Goal: Find specific page/section

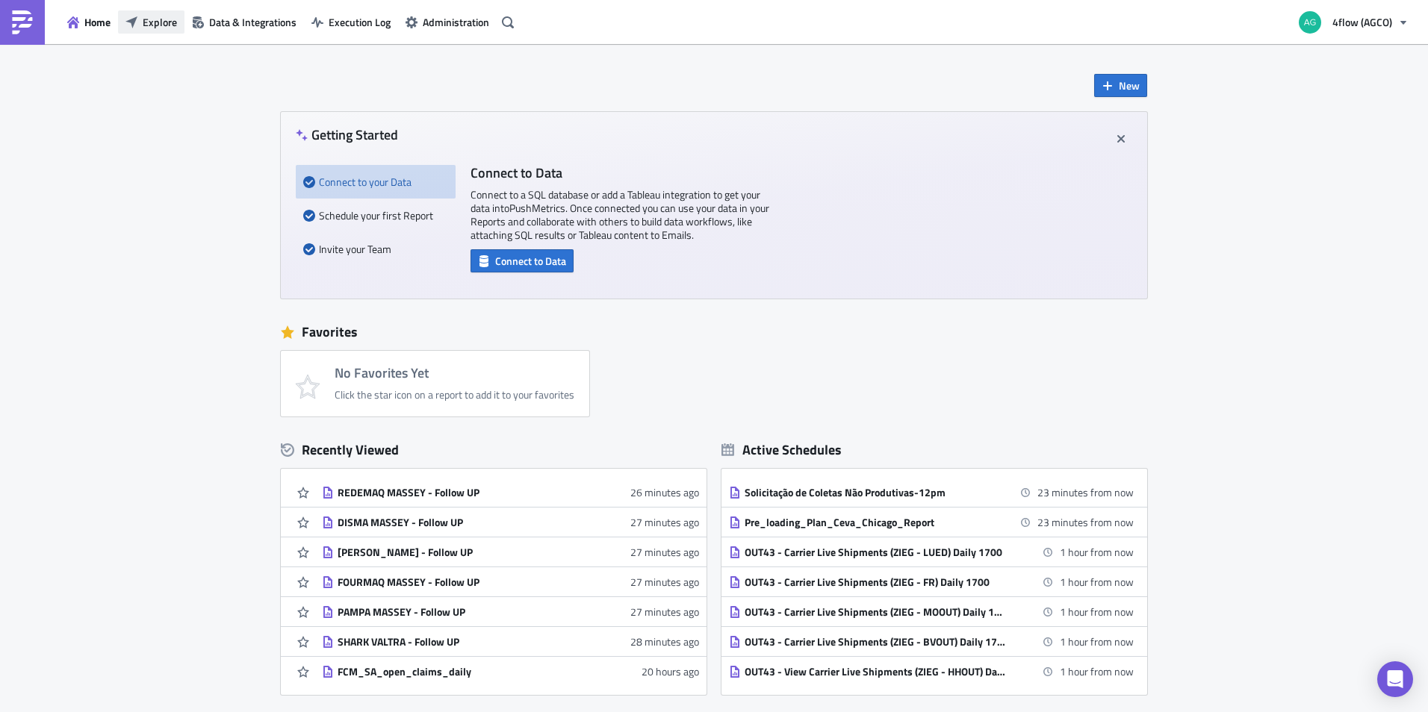
click at [183, 26] on button "Explore" at bounding box center [151, 21] width 66 height 23
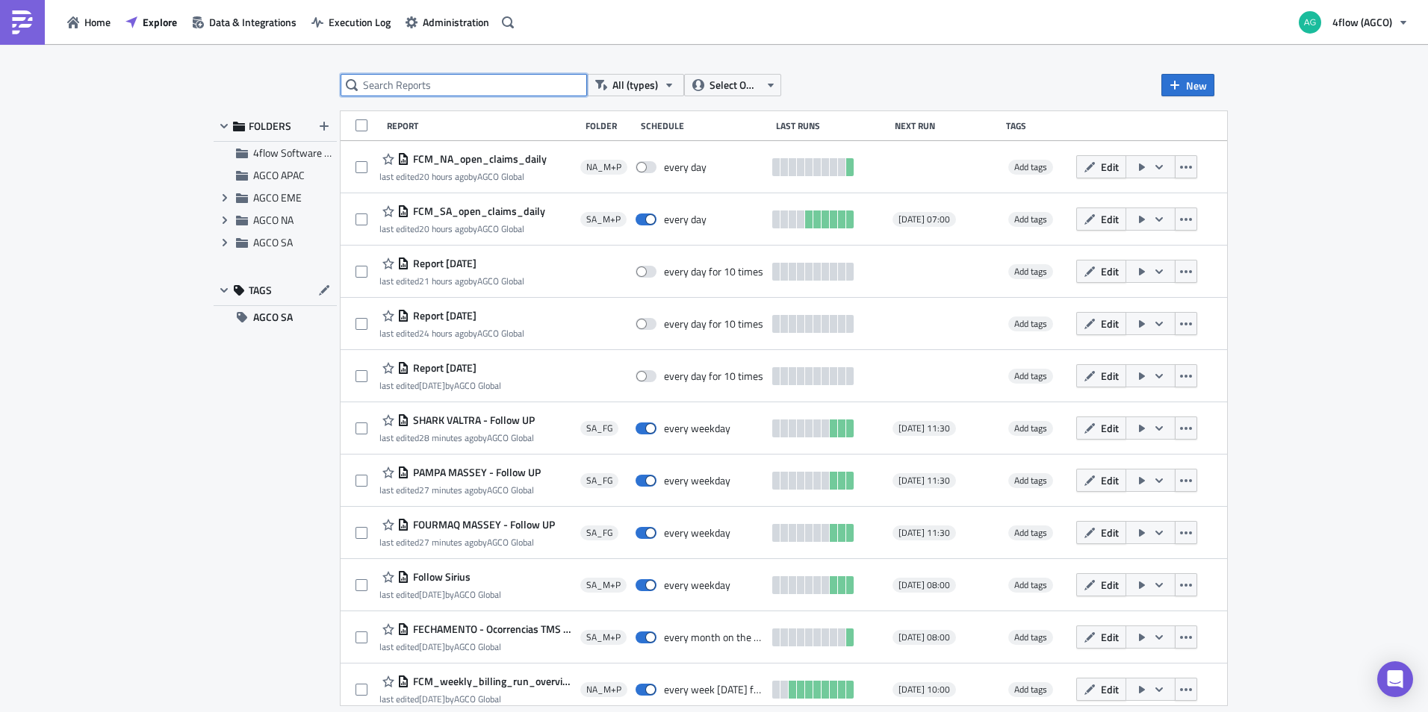
click at [464, 87] on input "text" at bounding box center [463, 85] width 246 height 22
click at [441, 84] on input "text" at bounding box center [463, 85] width 246 height 22
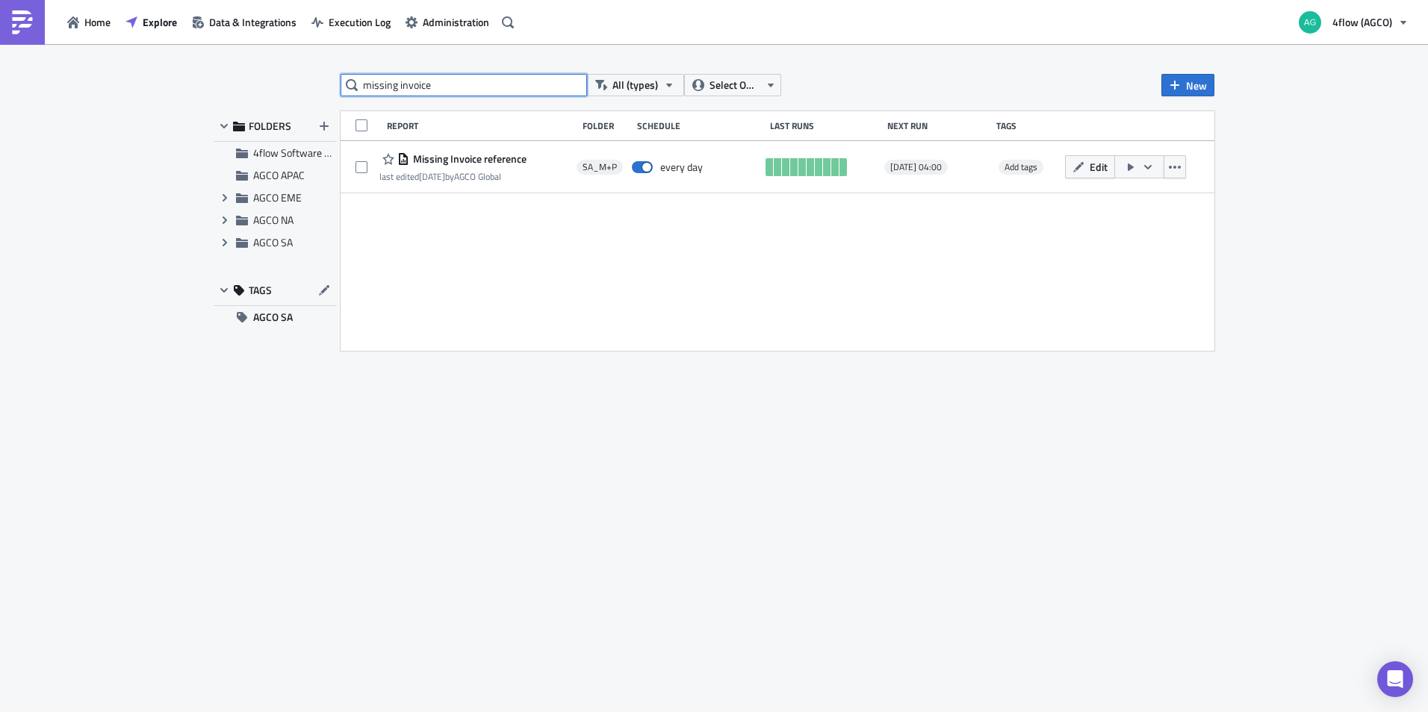
drag, startPoint x: 476, startPoint y: 87, endPoint x: 281, endPoint y: 91, distance: 194.9
click at [281, 91] on div "missing invoice All (types) Select Owner New FOLDERS 4flow Software KAM AGCO AP…" at bounding box center [713, 379] width 1015 height 611
paste input "iTMS 360° Reporting: Missing docs on TO"
type input "iTMS 360° Reporting: Missing docs on TO"
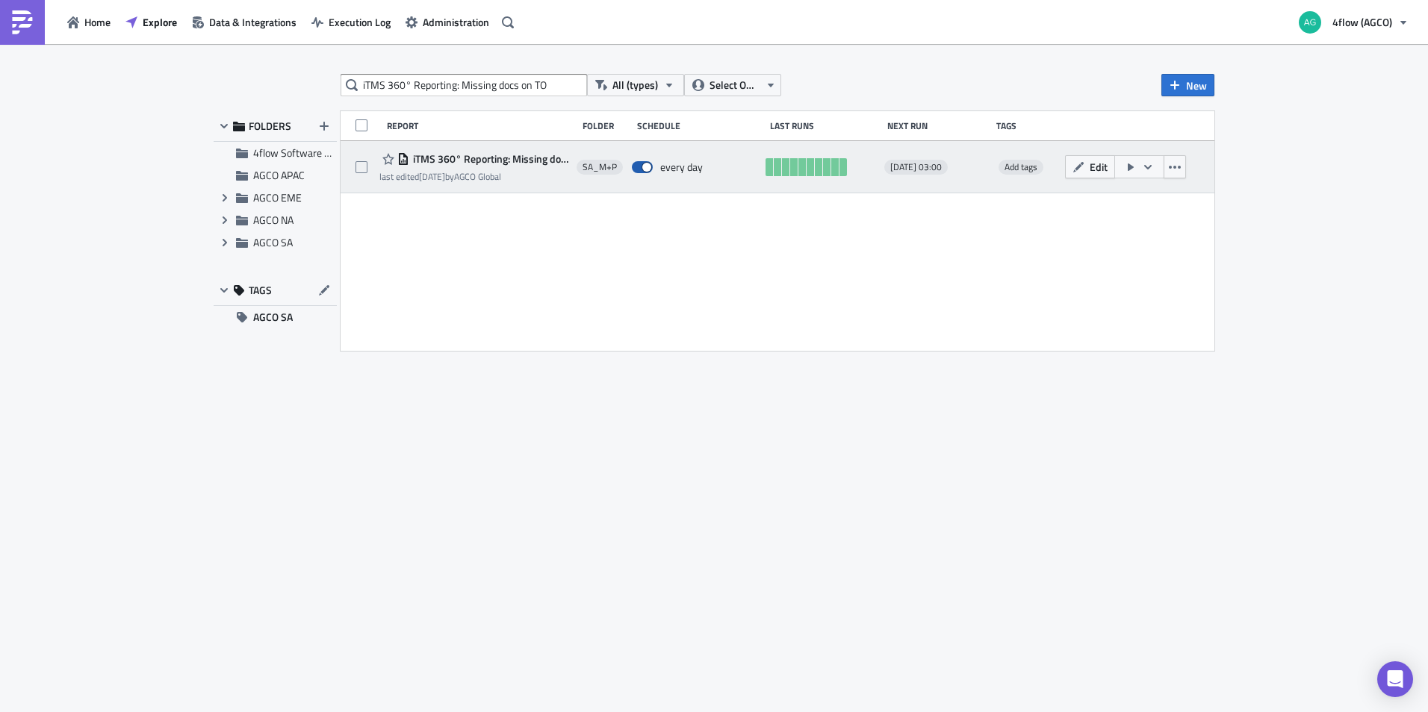
click at [638, 171] on span at bounding box center [642, 167] width 21 height 12
click at [638, 171] on input "checkbox" at bounding box center [640, 168] width 10 height 10
click at [647, 167] on span at bounding box center [642, 167] width 21 height 12
click at [644, 167] on input "checkbox" at bounding box center [640, 168] width 10 height 10
checkbox input "true"
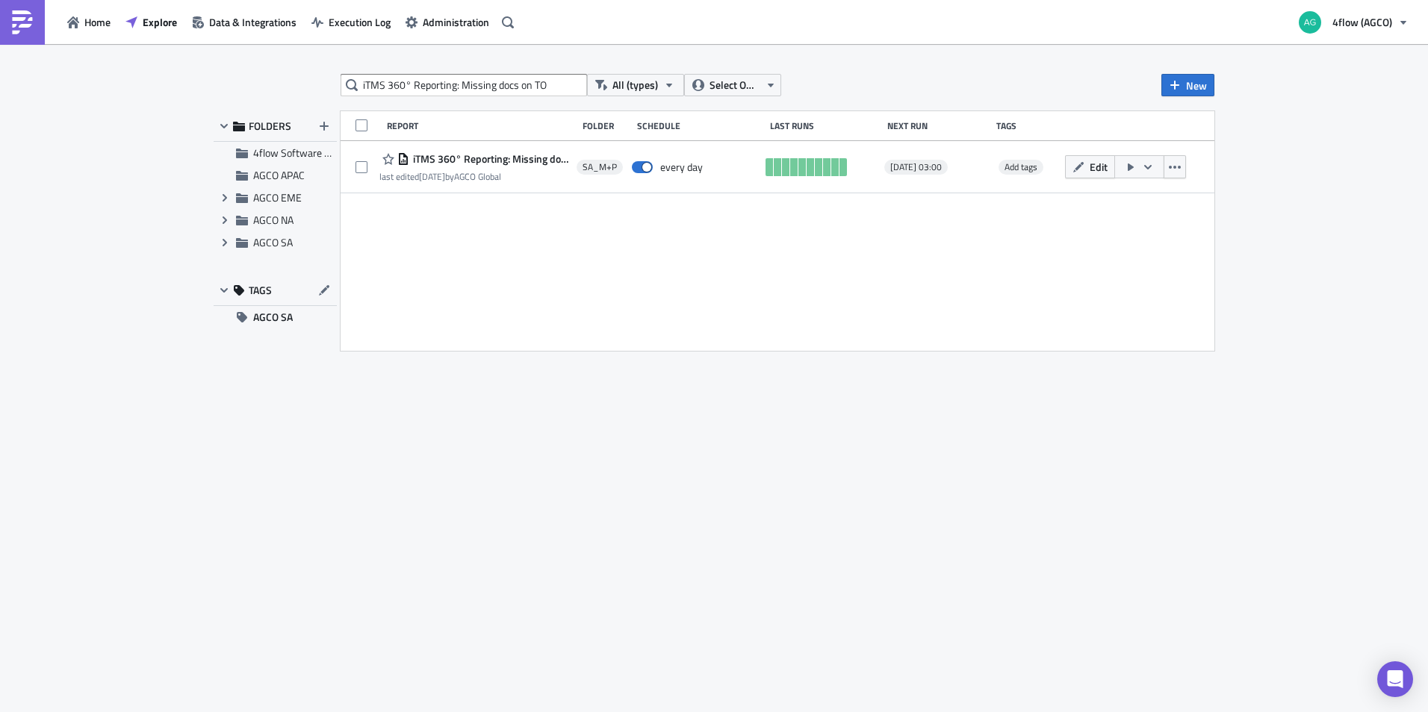
click at [470, 157] on span "iTMS 360° Reporting: Missing docs on TO - RoW" at bounding box center [489, 158] width 160 height 13
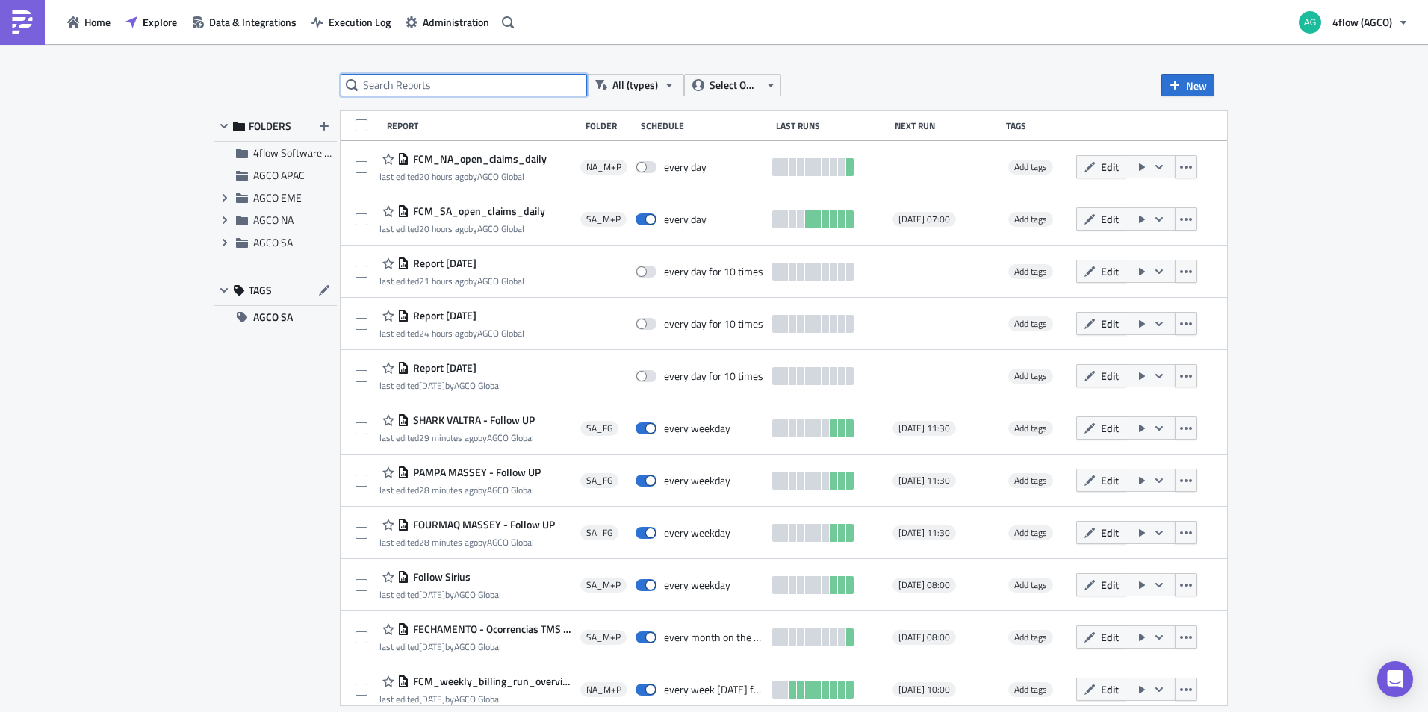
click at [462, 81] on input "text" at bounding box center [463, 85] width 246 height 22
paste input "iTMS 360° Reporting: Missing docs on TO"
type input "iTMS 360° Reporting: Missing docs on TO"
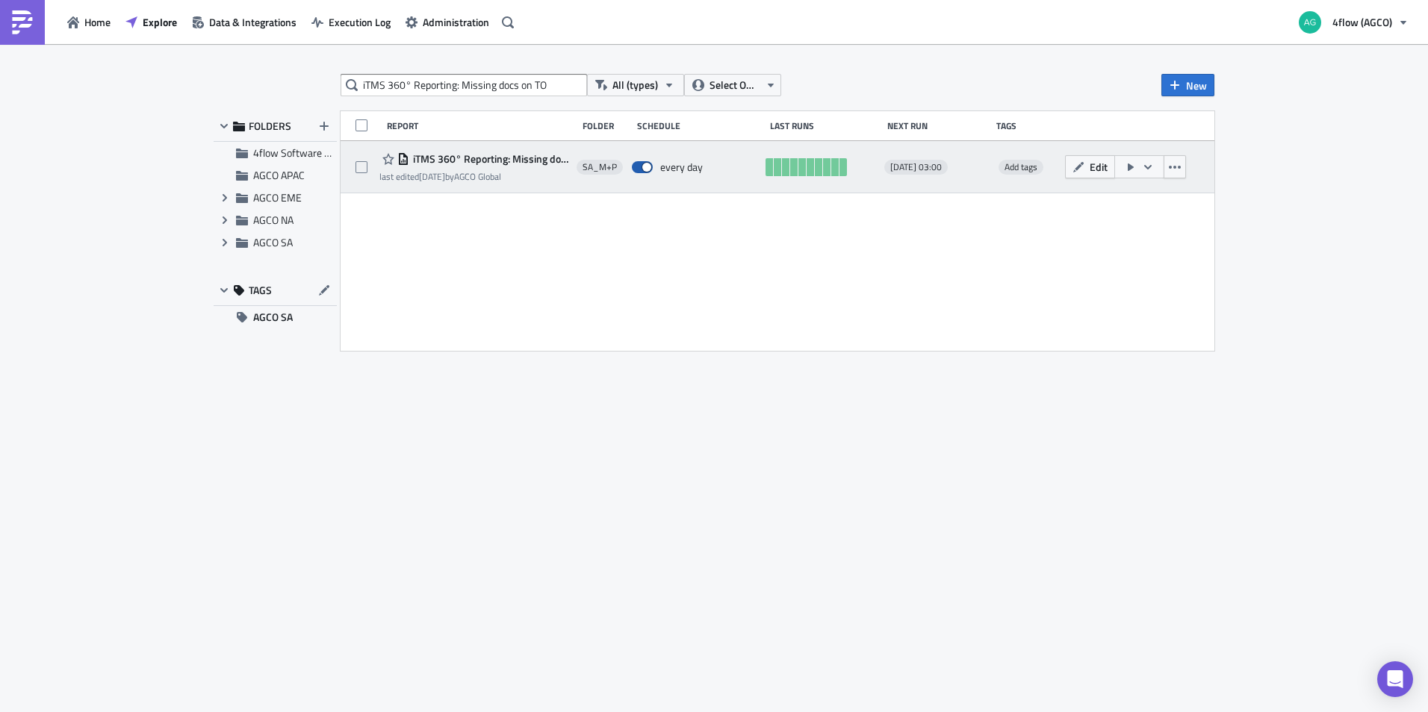
click at [640, 165] on span at bounding box center [642, 167] width 21 height 12
click at [640, 165] on input "checkbox" at bounding box center [640, 168] width 10 height 10
checkbox input "false"
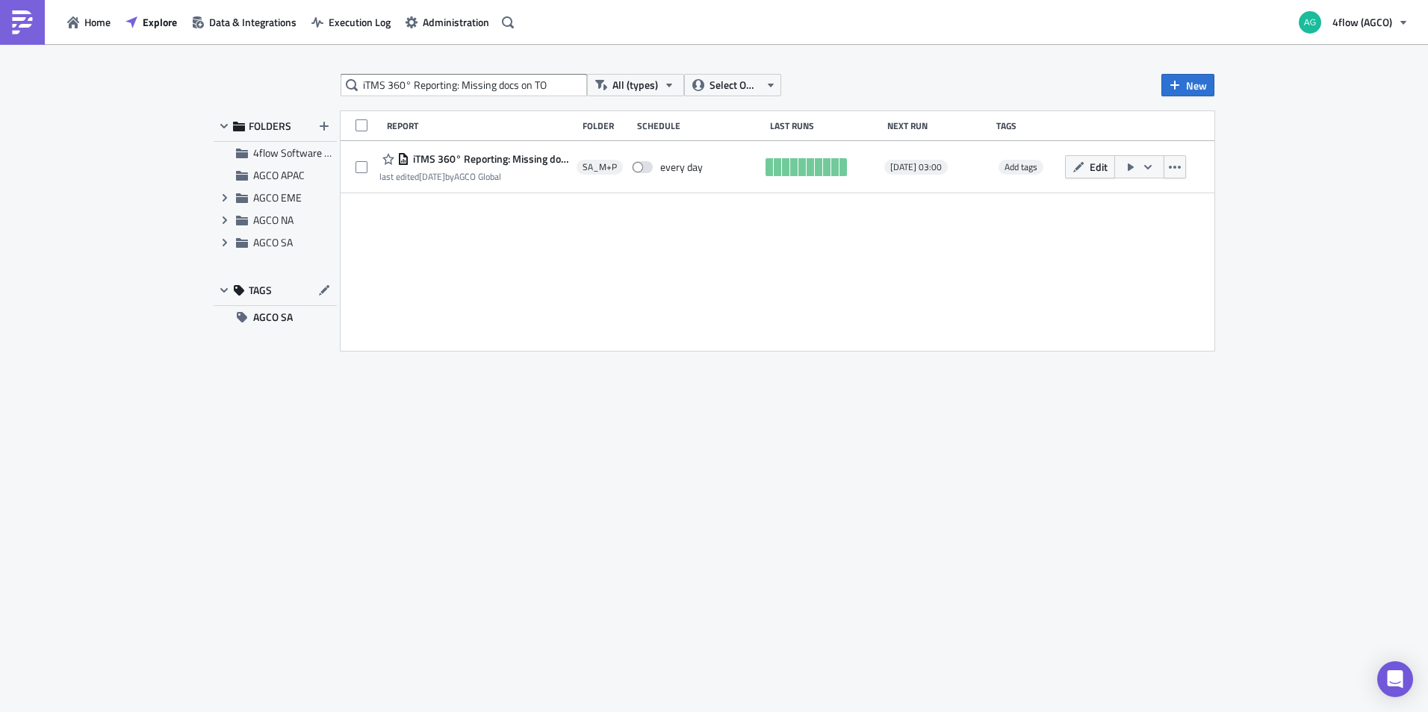
click at [901, 440] on div "iTMS 360° Reporting: Missing docs on TO All (types) Select Owner New FOLDERS 4f…" at bounding box center [713, 379] width 1015 height 611
click at [800, 638] on div "iTMS 360° Reporting: Missing docs on TO All (types) Select Owner New FOLDERS 4f…" at bounding box center [713, 379] width 1015 height 611
